Goal: Information Seeking & Learning: Find specific fact

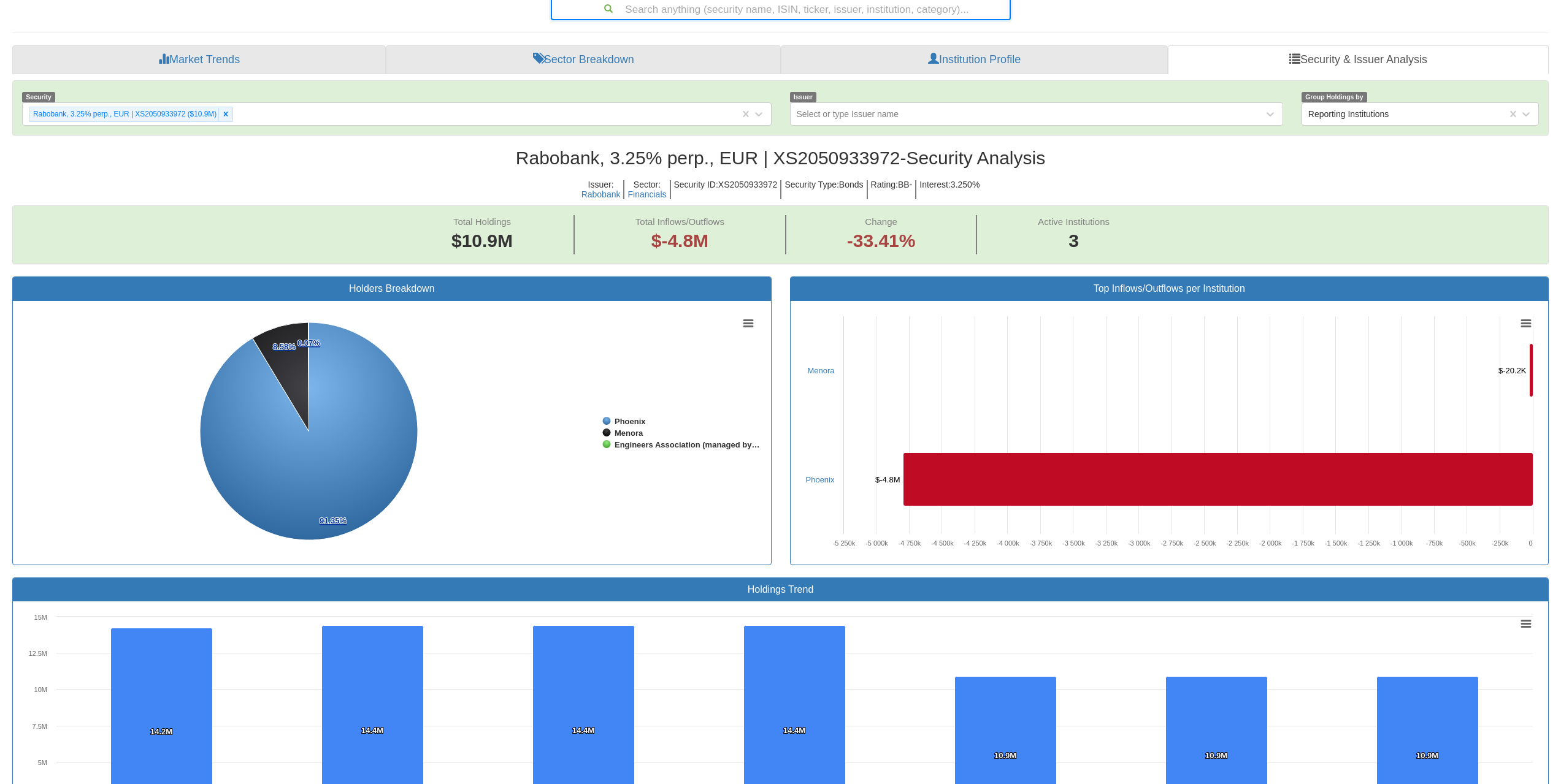
scroll to position [25, 1513]
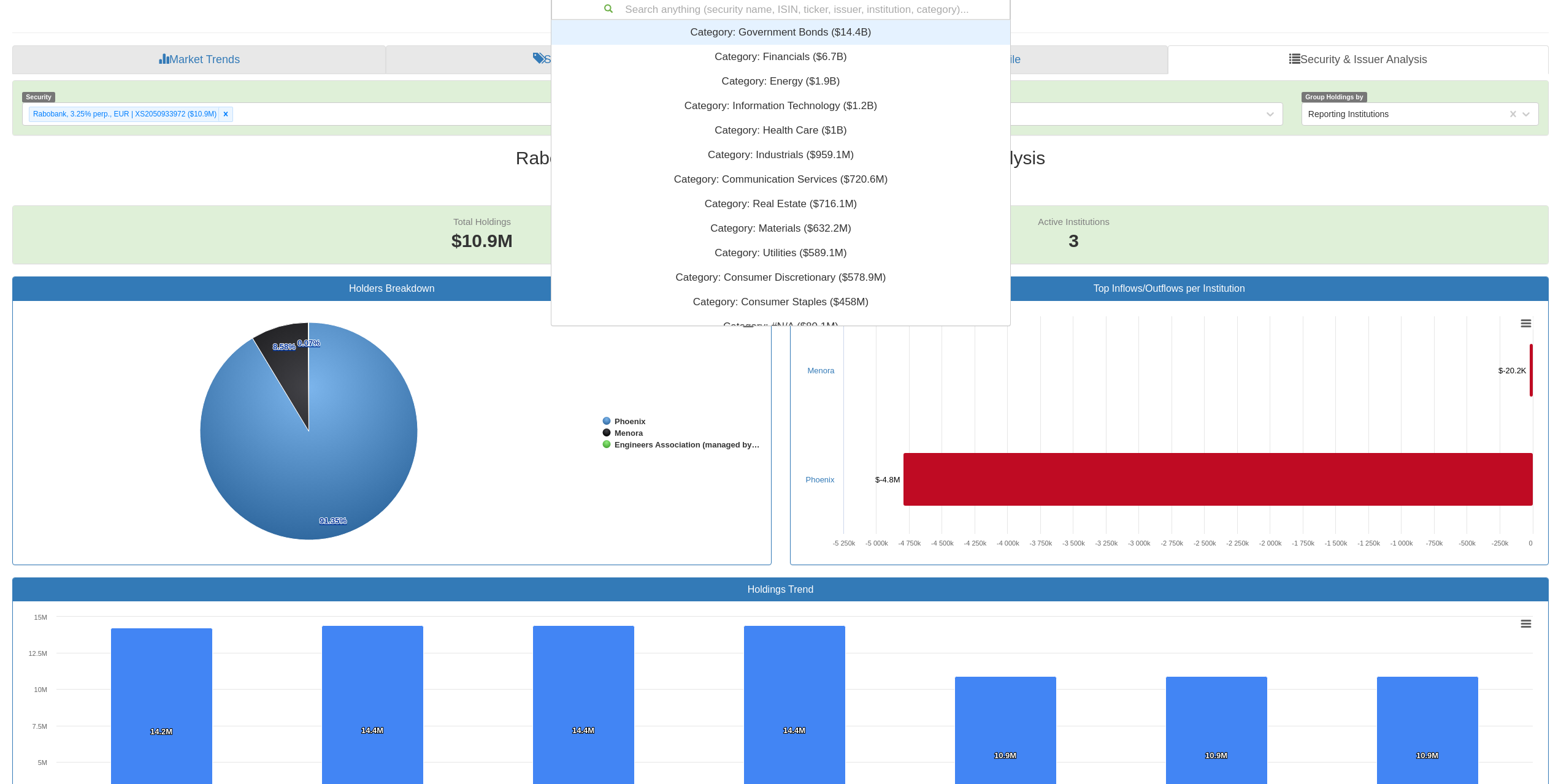
click at [884, 14] on div "Search anything (security name, ISIN, ticker, issuer, institution, category)..." at bounding box center [781, 8] width 457 height 21
type input "USF2R125CJ25"
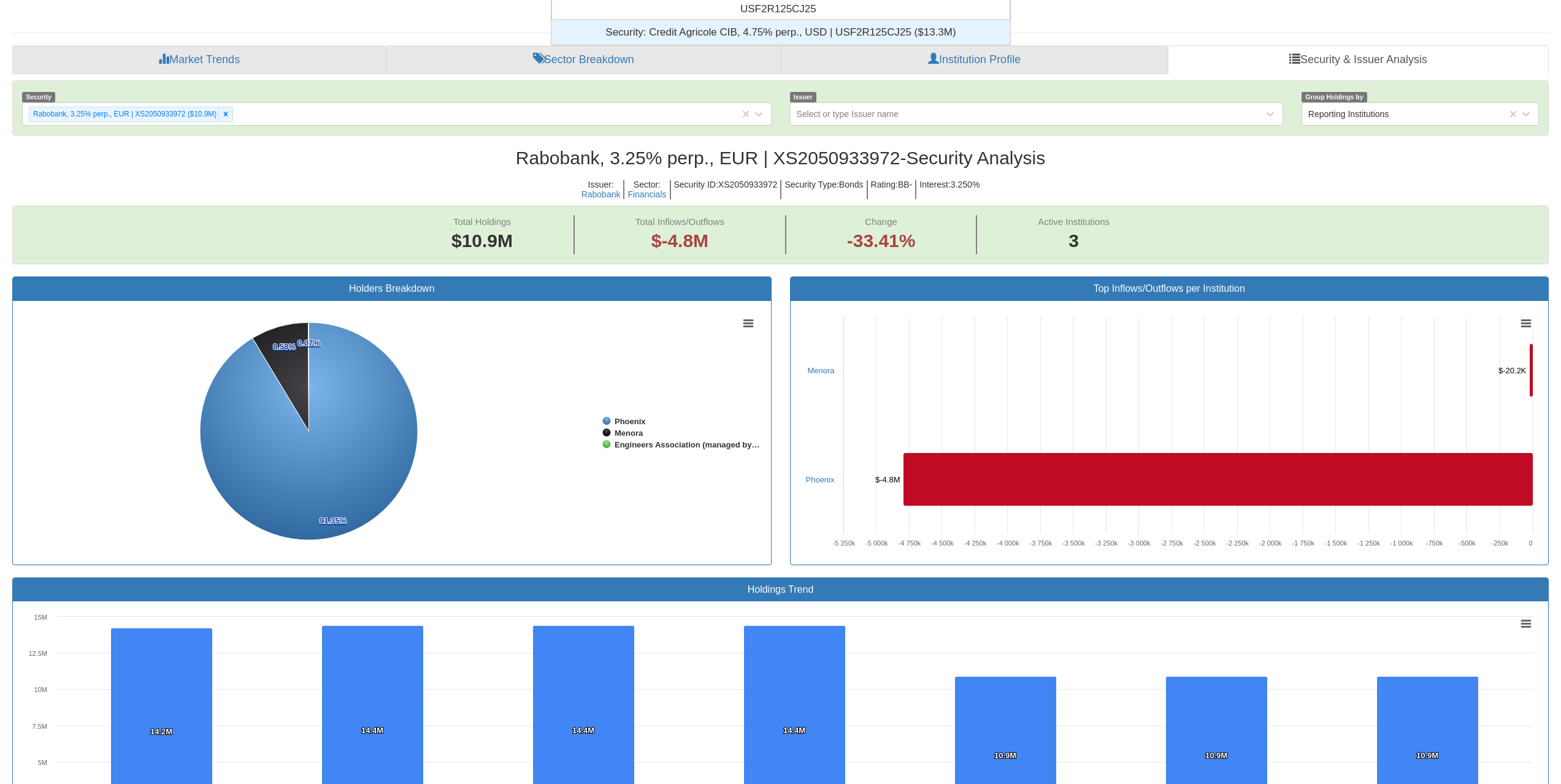
scroll to position [16, 449]
click at [867, 35] on div "Security: ‎Credit Agricole CIB, 4.75% perp., USD | USF2R125CJ25 ‎($13.3M)‏" at bounding box center [781, 33] width 459 height 25
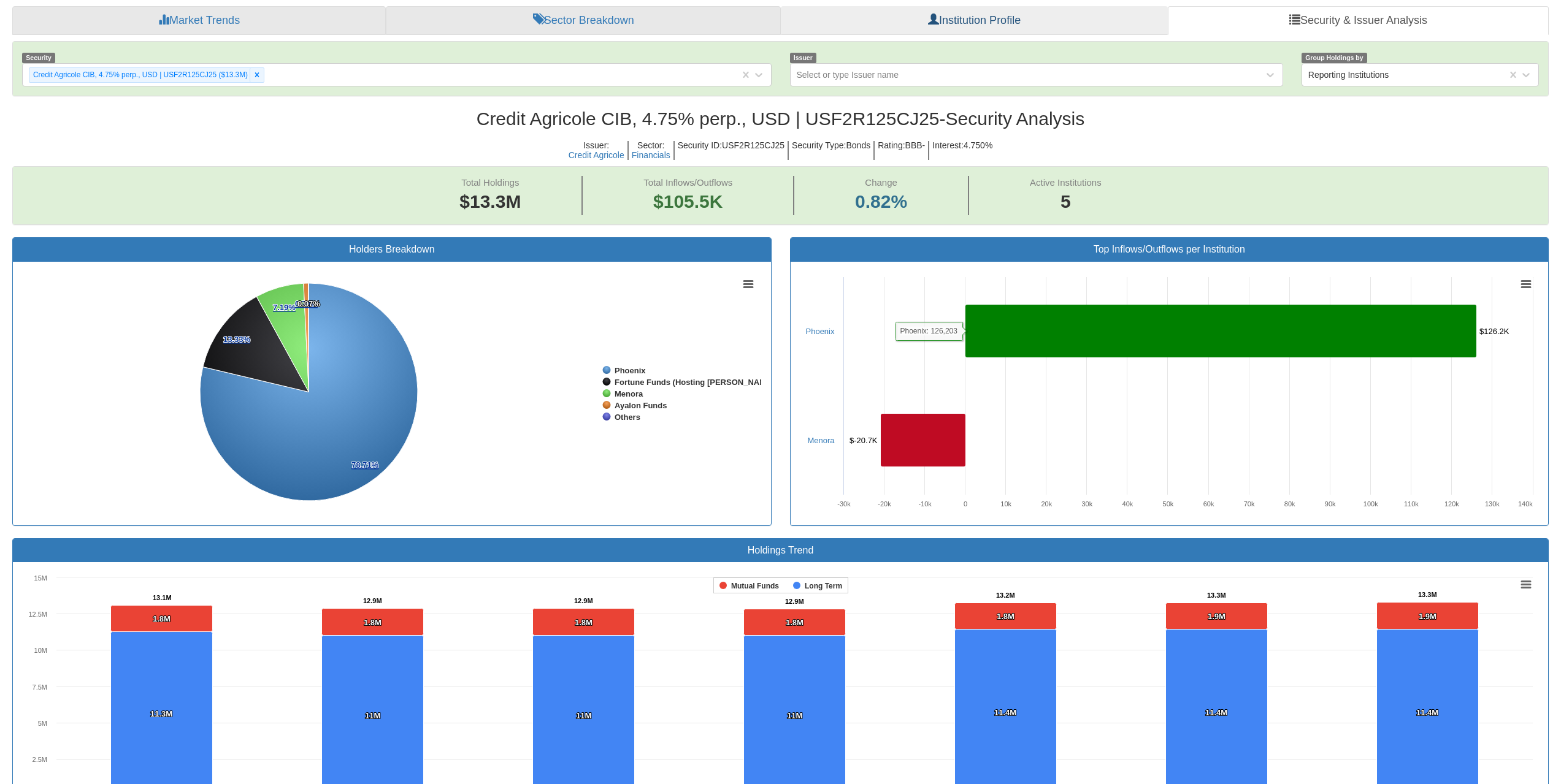
scroll to position [204, 0]
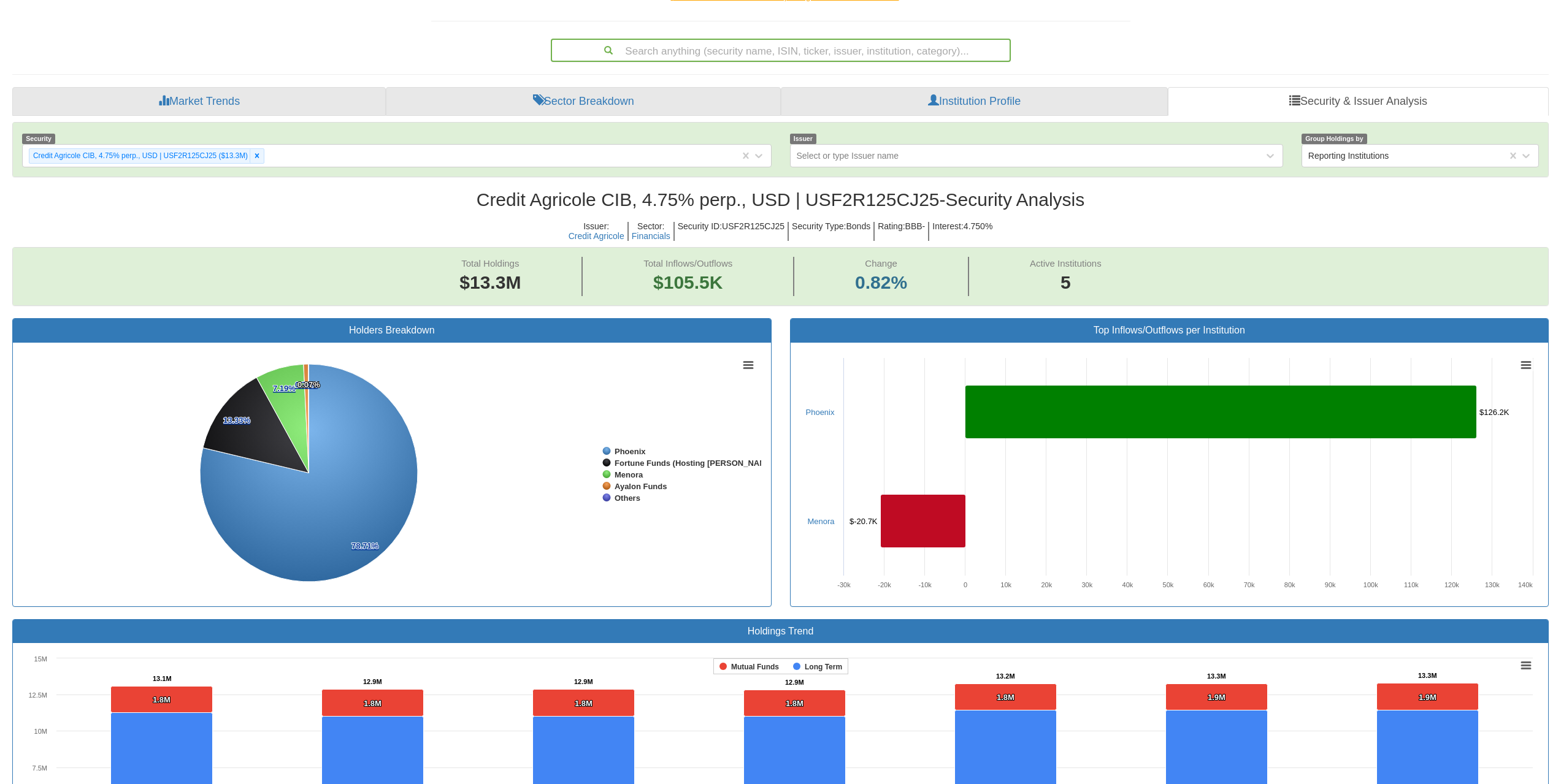
click at [854, 38] on div "Search anything (security name, ISIN, ticker, issuer, institution, category)..." at bounding box center [781, 50] width 460 height 23
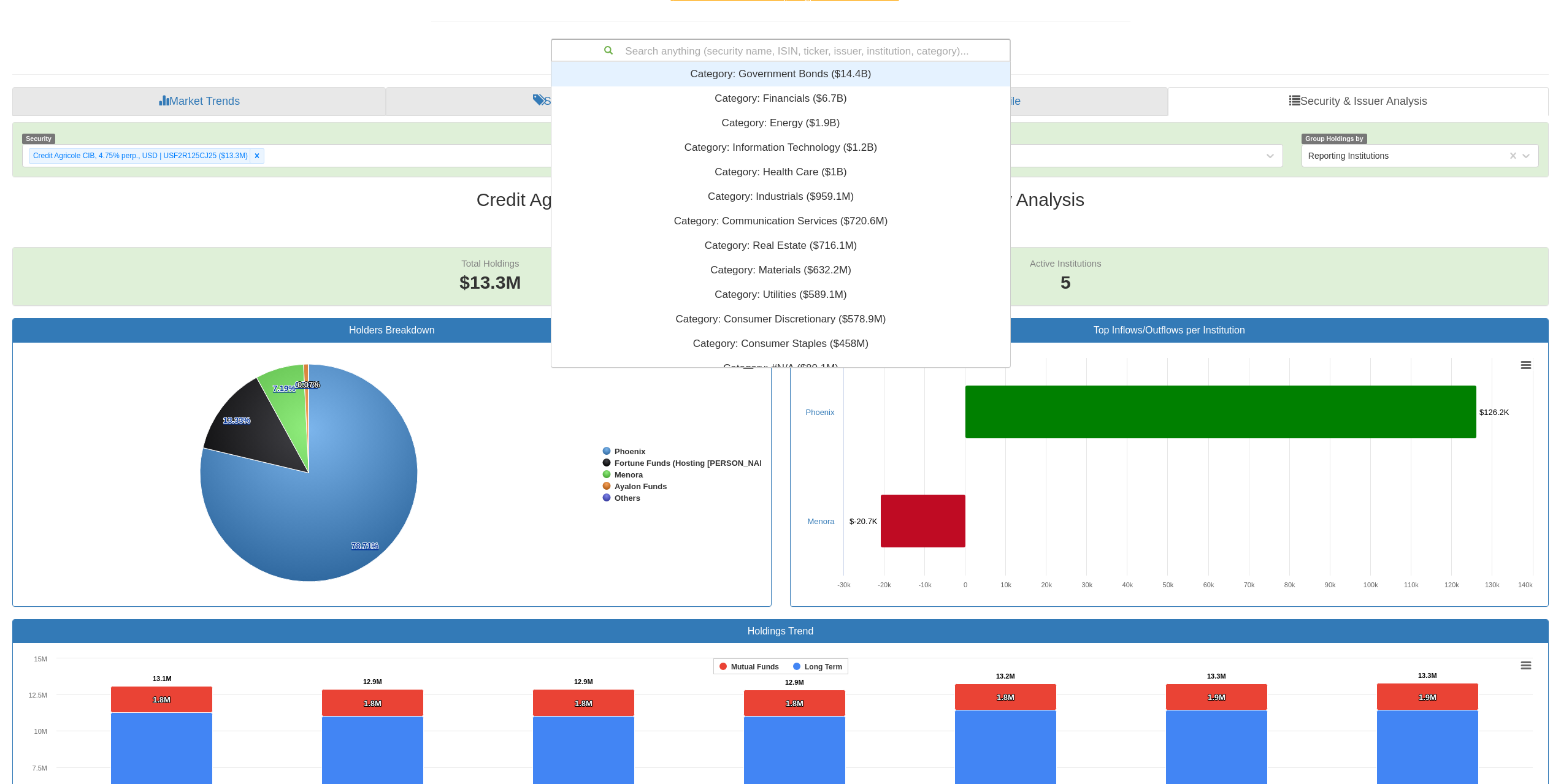
scroll to position [10, 10]
paste input "XS1761721262"
type input "XS1761721262"
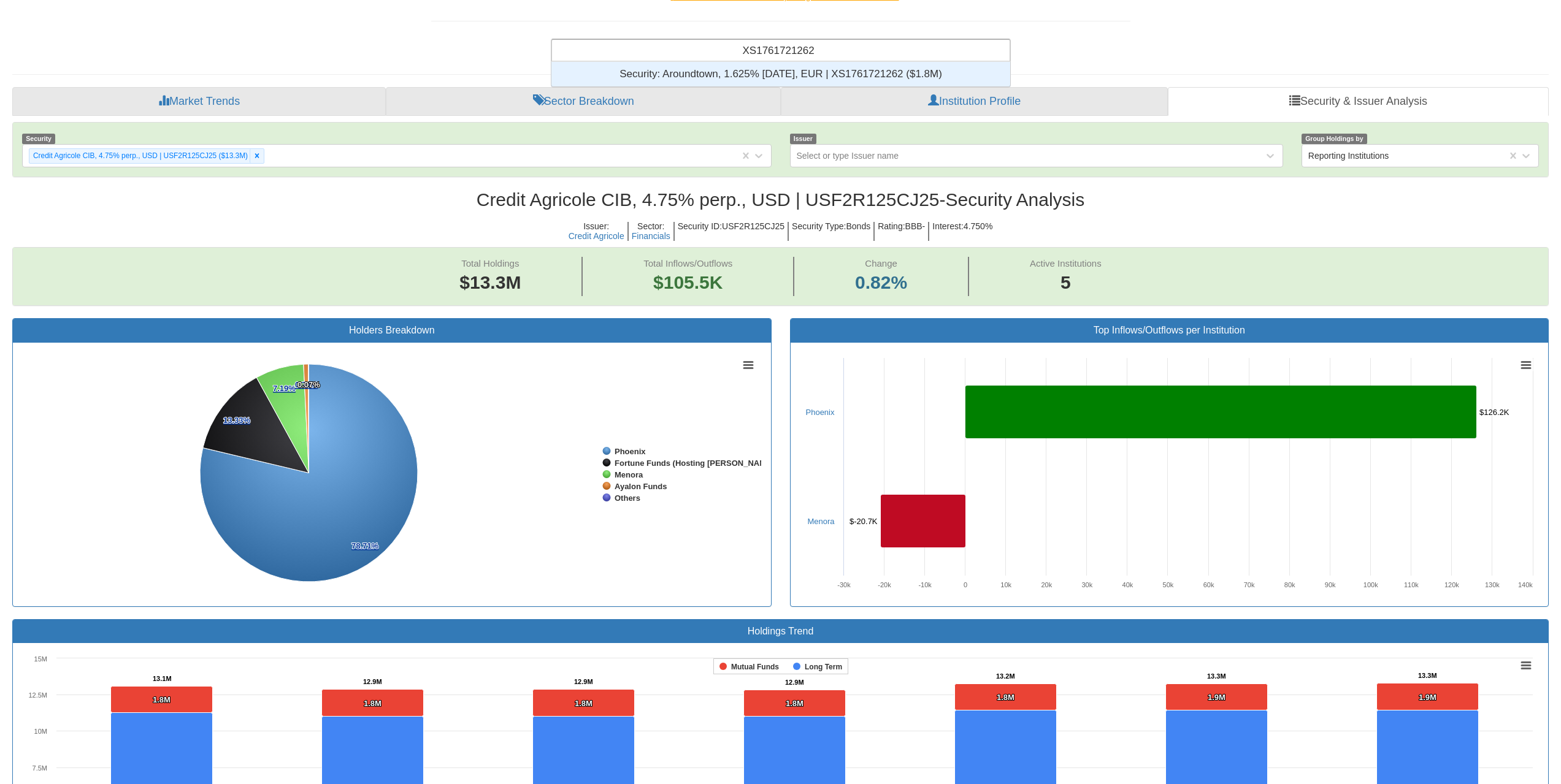
scroll to position [16, 449]
click at [841, 74] on div "Security: ‎Aroundtown, 1.625% [DATE], EUR | XS1761721262 ‎($1.8M)‏" at bounding box center [781, 74] width 459 height 25
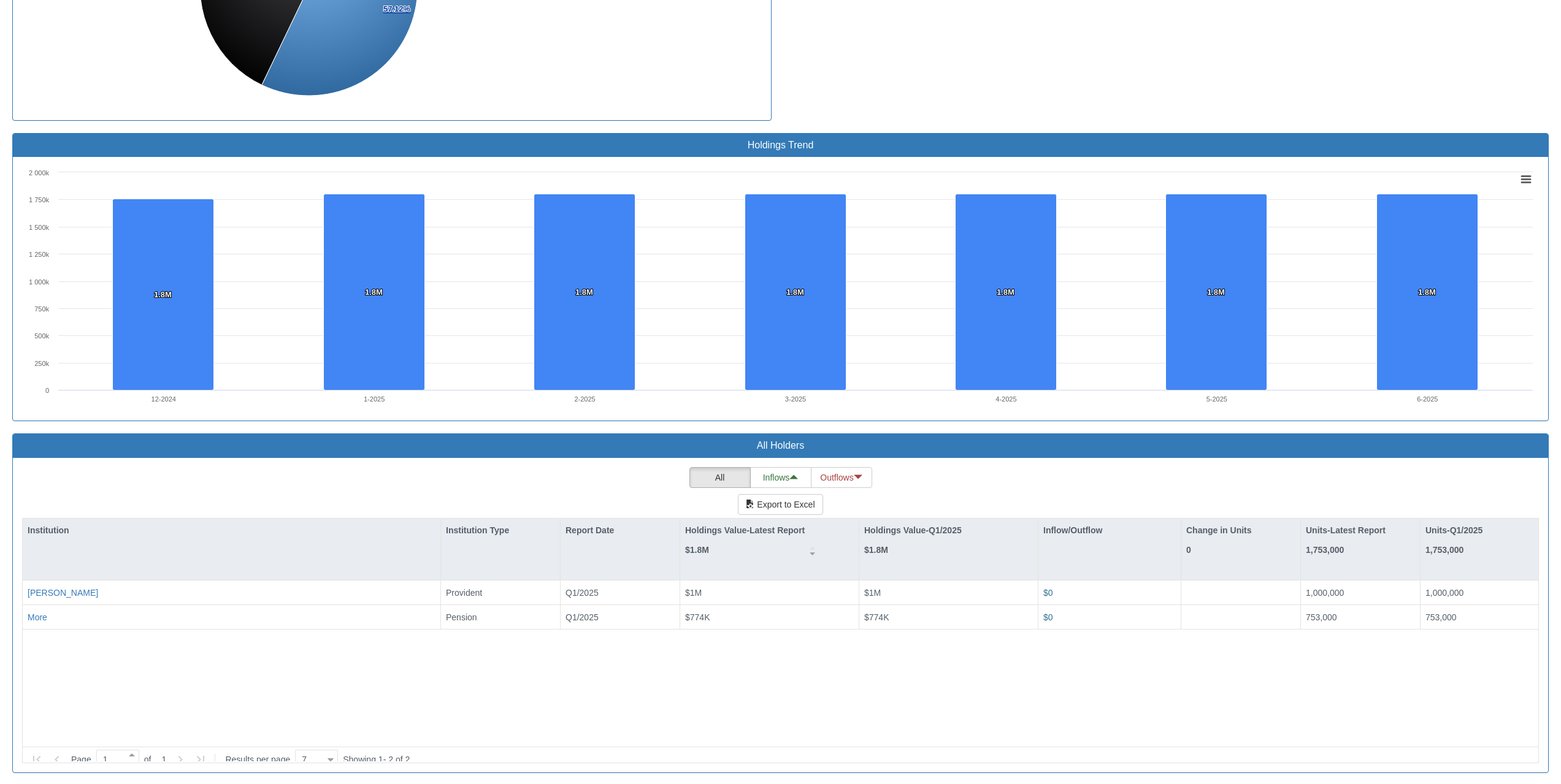
scroll to position [694, 0]
